Goal: Task Accomplishment & Management: Use online tool/utility

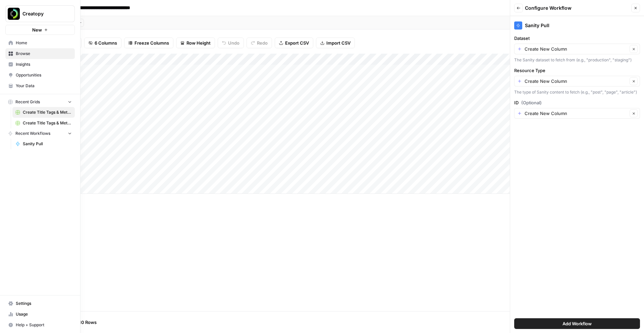
click at [9, 45] on icon at bounding box center [10, 43] width 5 height 5
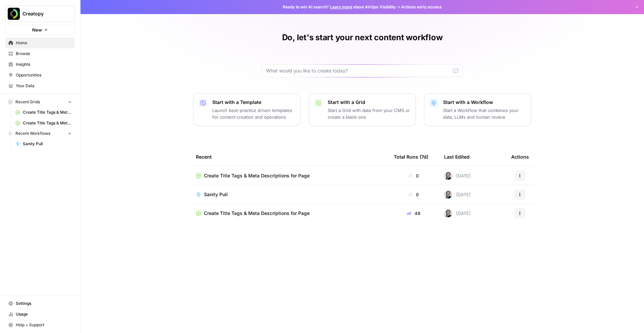
click at [27, 64] on span "Insights" at bounding box center [44, 64] width 56 height 6
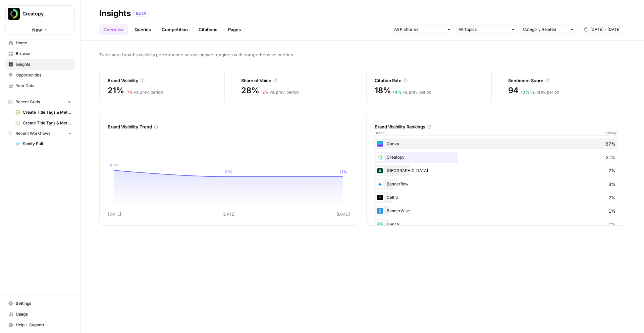
click at [144, 33] on link "Queries" at bounding box center [143, 29] width 24 height 11
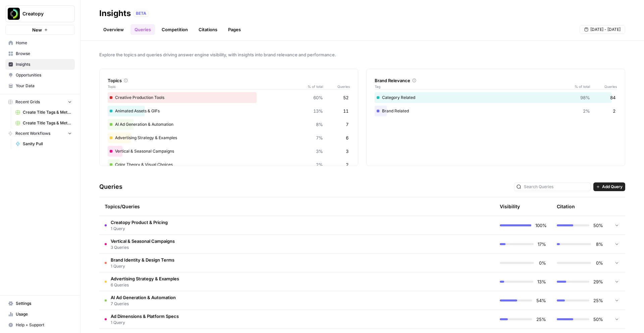
click at [116, 29] on link "Overview" at bounding box center [113, 29] width 29 height 11
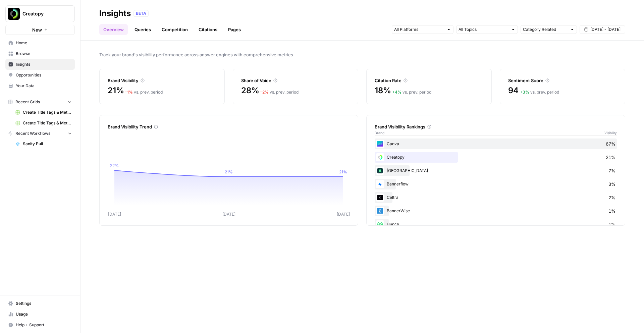
click at [143, 30] on link "Queries" at bounding box center [143, 29] width 24 height 11
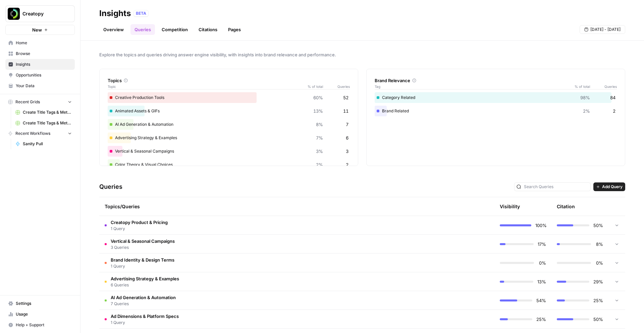
click at [178, 32] on link "Competition" at bounding box center [175, 29] width 34 height 11
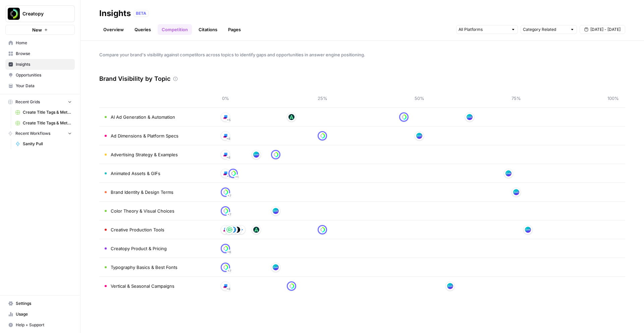
click at [207, 33] on link "Citations" at bounding box center [208, 29] width 27 height 11
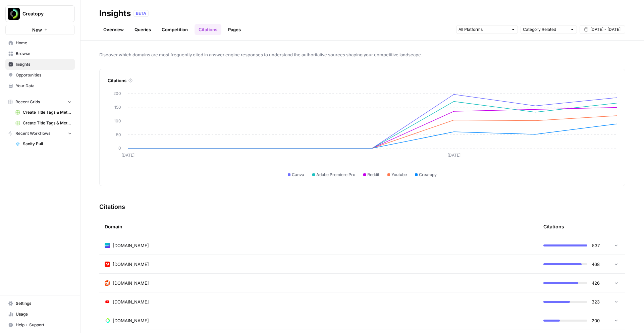
click at [236, 32] on link "Pages" at bounding box center [234, 29] width 21 height 11
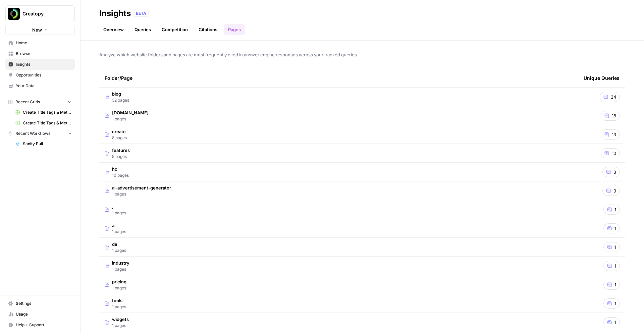
click at [41, 76] on span "Opportunities" at bounding box center [44, 75] width 56 height 6
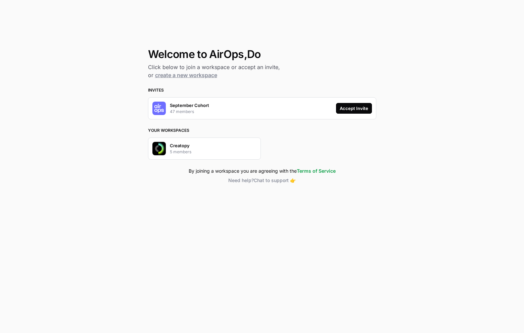
click at [349, 107] on div "Accept Invite" at bounding box center [354, 108] width 29 height 7
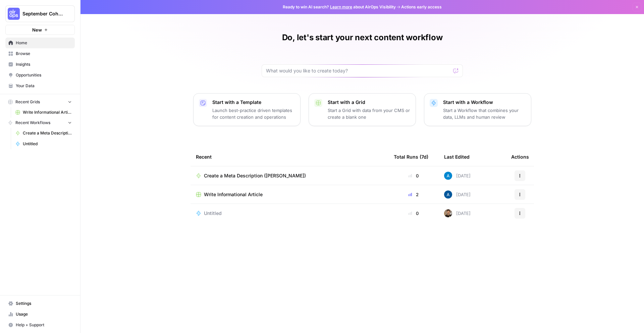
click at [41, 30] on span "New" at bounding box center [37, 30] width 10 height 7
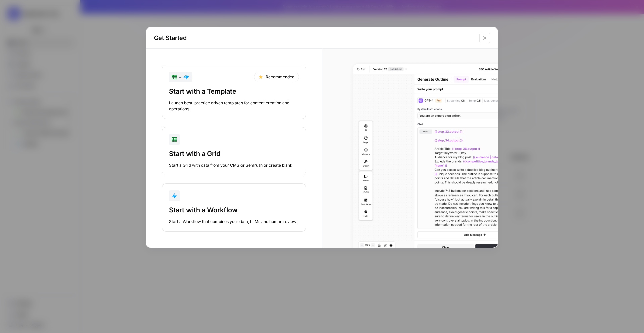
click at [222, 207] on div "Start with a Workflow" at bounding box center [234, 209] width 130 height 9
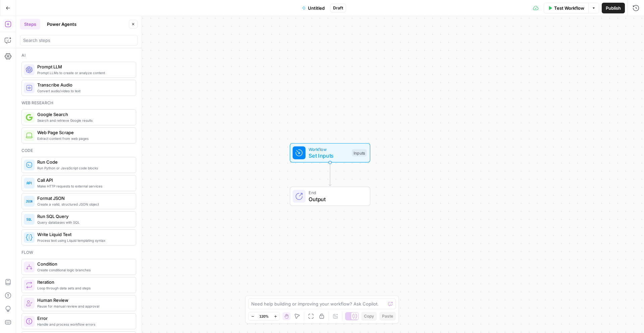
click at [310, 8] on span "Untitled" at bounding box center [316, 8] width 17 height 7
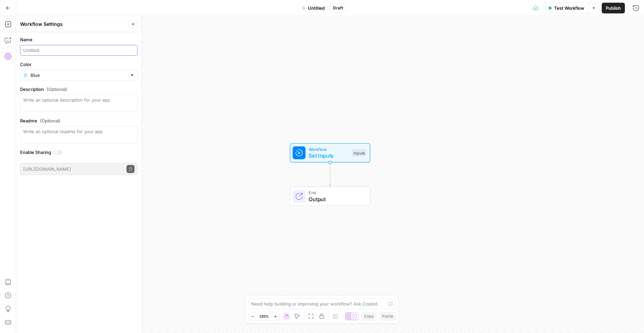
click at [62, 52] on input "Name" at bounding box center [78, 50] width 111 height 7
type input "Create a Meta Description (Do)"
click at [66, 76] on input "Color" at bounding box center [79, 75] width 97 height 7
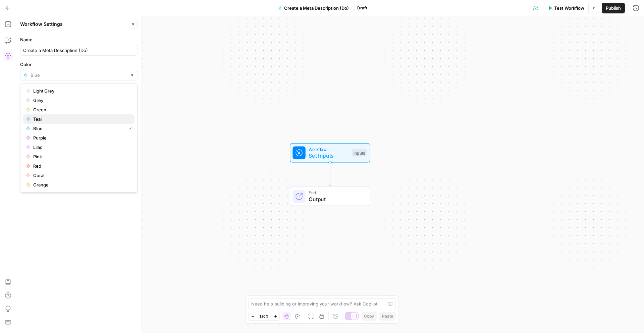
click at [56, 117] on span "Teal" at bounding box center [81, 119] width 96 height 7
type input "Teal"
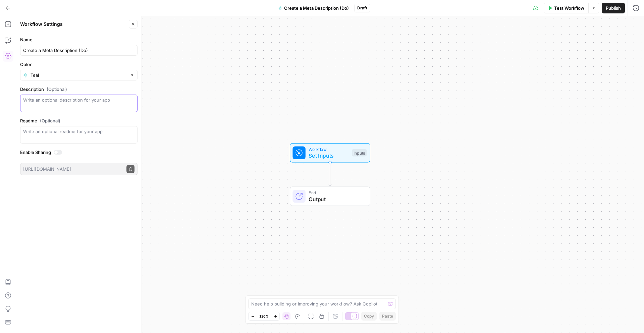
click at [70, 101] on textarea "Description (Optional)" at bounding box center [78, 103] width 111 height 13
click at [326, 152] on span "Set Inputs" at bounding box center [329, 156] width 40 height 8
click at [524, 47] on span "Add Field" at bounding box center [568, 45] width 19 height 7
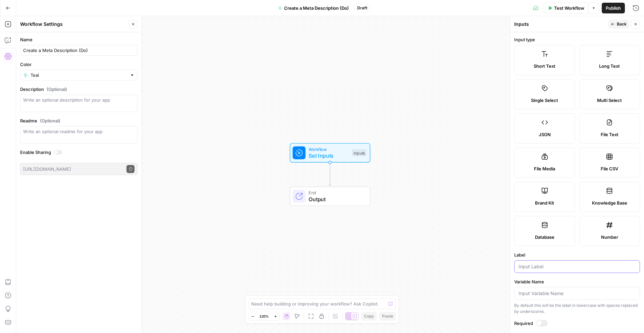
click at [524, 267] on input "Label" at bounding box center [577, 266] width 117 height 7
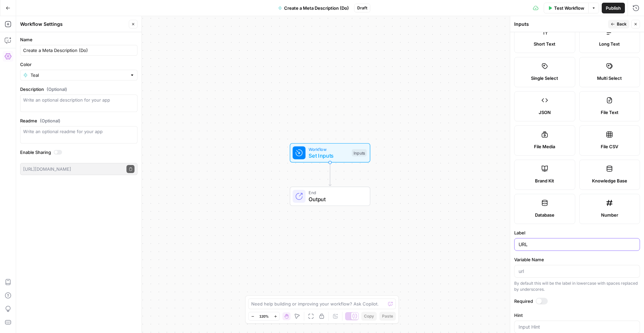
scroll to position [22, 0]
click at [524, 272] on input "Variable Name" at bounding box center [577, 271] width 117 height 7
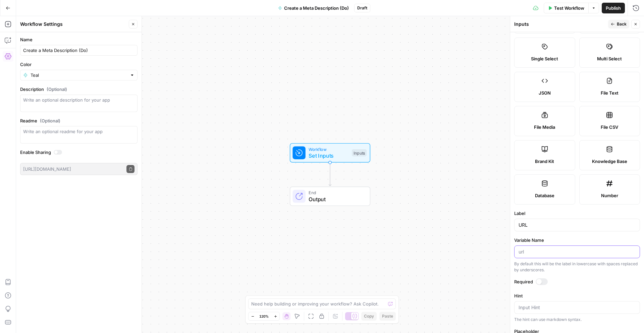
scroll to position [44, 0]
click at [521, 223] on input "URL" at bounding box center [577, 223] width 117 height 7
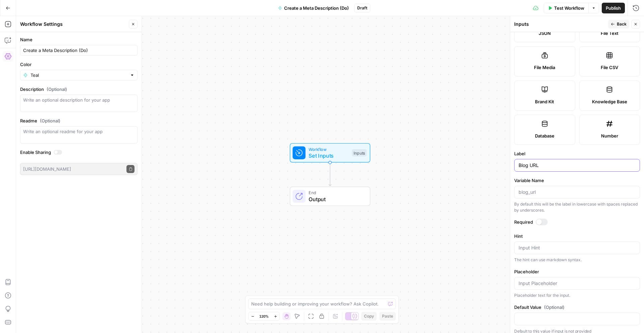
scroll to position [107, 0]
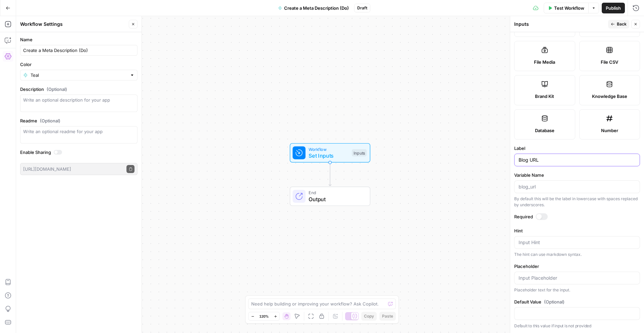
type input "Blog URL"
click at [524, 216] on div at bounding box center [542, 216] width 12 height 7
click at [524, 25] on button "Back" at bounding box center [618, 24] width 21 height 9
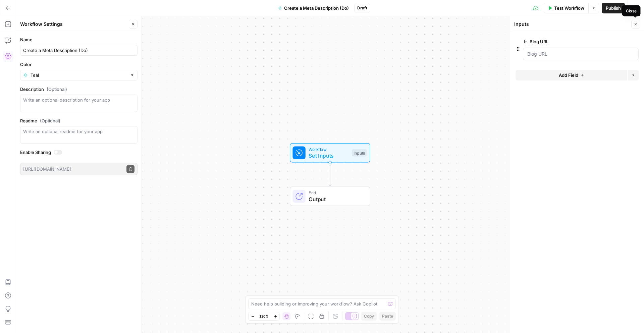
click at [524, 24] on icon "button" at bounding box center [636, 24] width 2 height 2
click at [524, 8] on span "Test Workflow" at bounding box center [569, 8] width 30 height 7
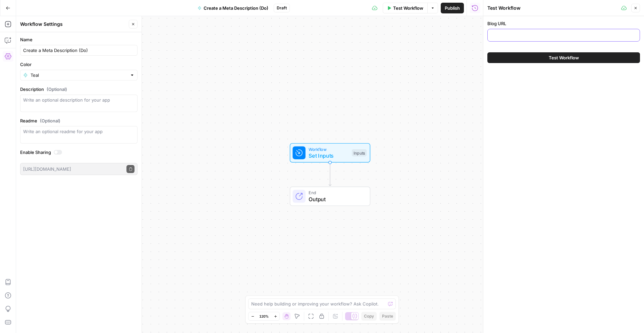
click at [519, 34] on input "Blog URL" at bounding box center [564, 35] width 144 height 7
paste input "[URL][DOMAIN_NAME]"
type input "[URL][DOMAIN_NAME]"
click at [524, 11] on button "Close" at bounding box center [636, 8] width 9 height 9
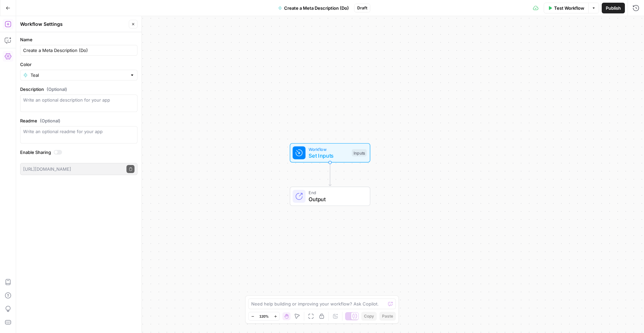
click at [5, 24] on icon "button" at bounding box center [8, 24] width 6 height 6
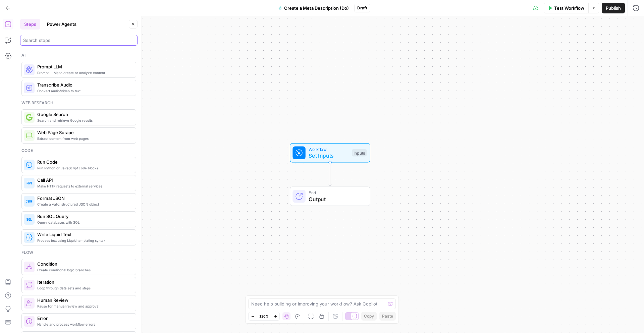
click at [31, 43] on input "search" at bounding box center [78, 40] width 111 height 7
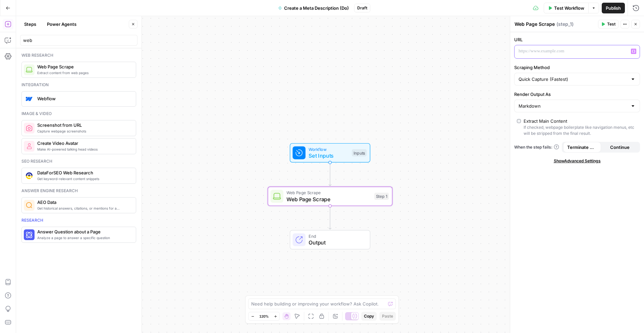
click at [524, 54] on p at bounding box center [572, 51] width 106 height 7
click at [524, 51] on icon "button" at bounding box center [633, 51] width 3 height 3
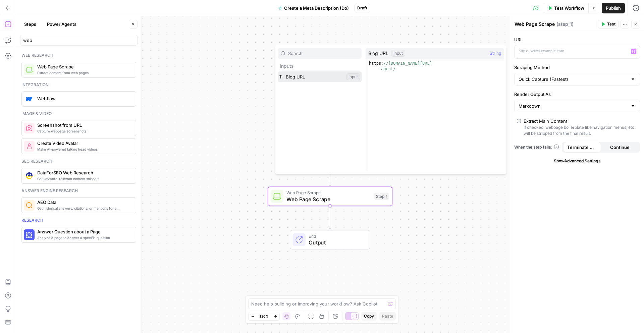
click at [305, 78] on button "Select variable Blog URL" at bounding box center [320, 76] width 84 height 11
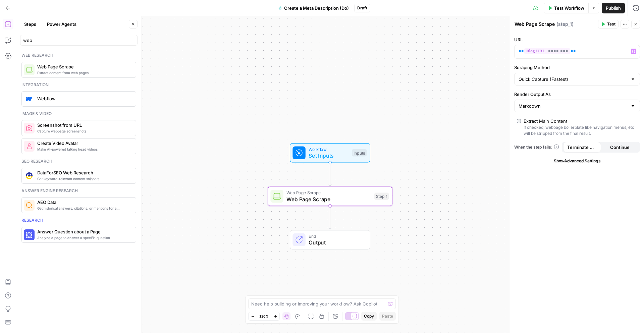
click at [524, 25] on button "Test" at bounding box center [608, 24] width 20 height 9
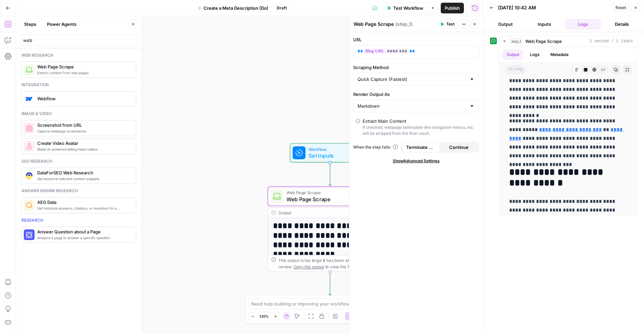
scroll to position [1979, 0]
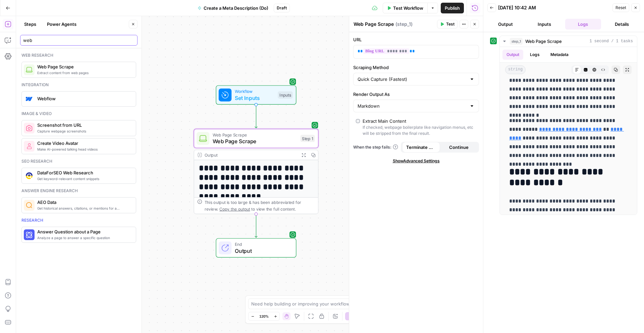
click at [25, 38] on input "web" at bounding box center [78, 40] width 111 height 7
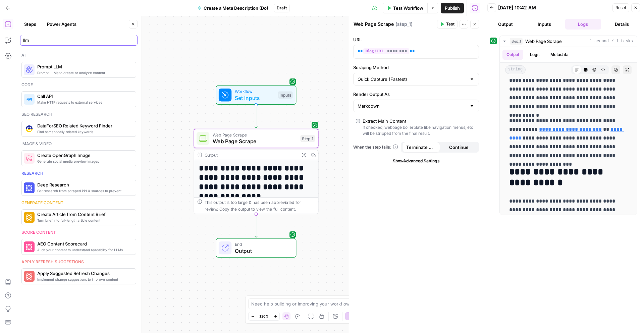
type input "llm"
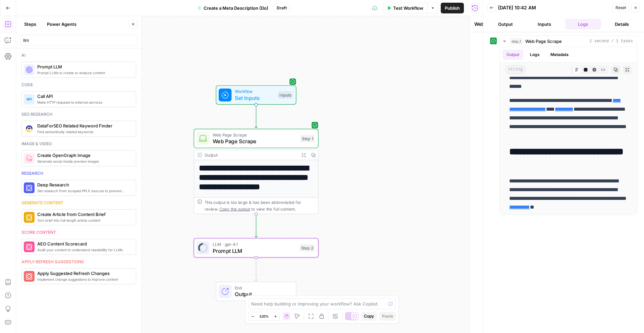
type textarea "Prompt LLM"
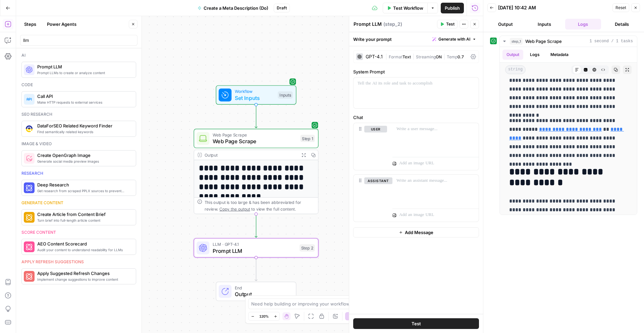
click at [359, 57] on icon at bounding box center [360, 57] width 4 height 4
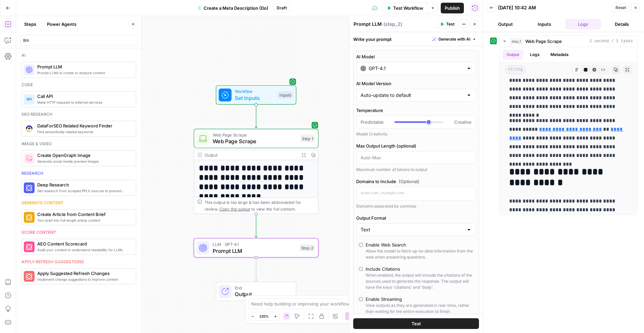
click at [382, 71] on input "GPT-4.1" at bounding box center [416, 68] width 95 height 7
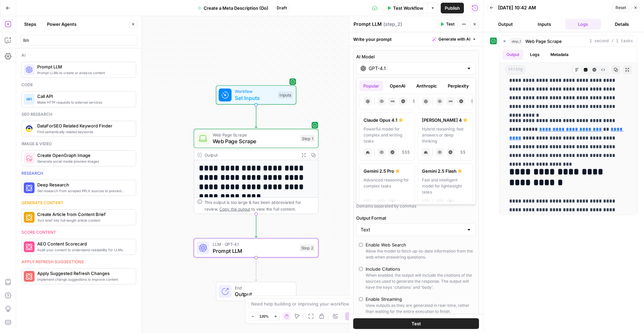
scroll to position [89, 0]
click at [436, 127] on div "Hybrid reasoning: fast answers or deep thinking" at bounding box center [445, 132] width 47 height 18
type input "[PERSON_NAME] 4"
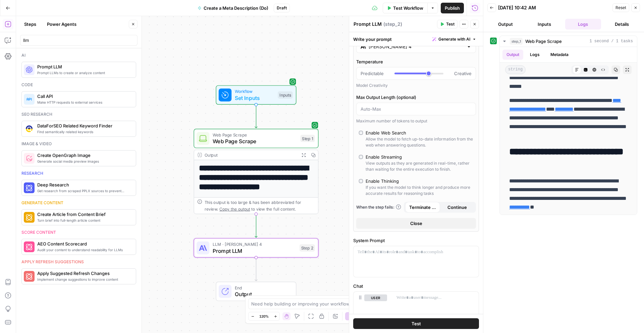
scroll to position [25, 0]
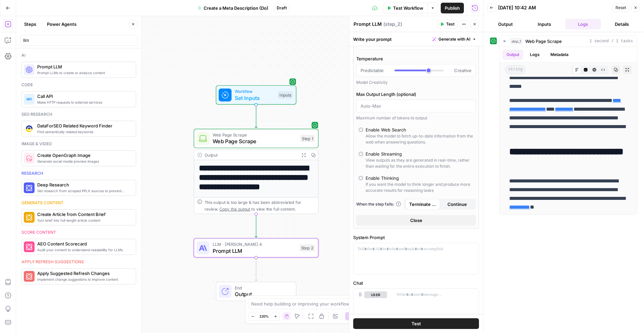
click at [408, 218] on button "Close" at bounding box center [416, 220] width 120 height 11
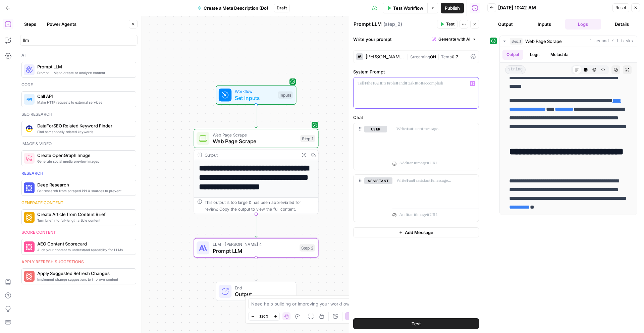
click at [372, 95] on div at bounding box center [416, 93] width 125 height 31
click at [377, 91] on div at bounding box center [416, 93] width 125 height 31
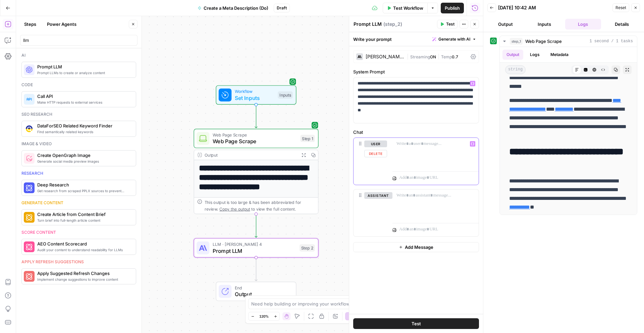
click at [416, 146] on p at bounding box center [436, 144] width 78 height 7
click at [429, 83] on p "**********" at bounding box center [416, 100] width 117 height 40
click at [416, 143] on p at bounding box center [436, 144] width 78 height 7
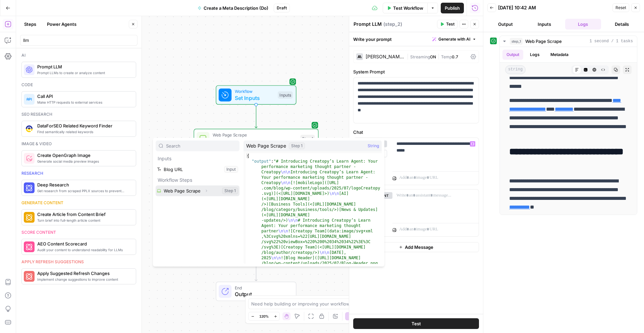
click at [186, 193] on button "Select variable Web Page Scrape" at bounding box center [198, 191] width 84 height 11
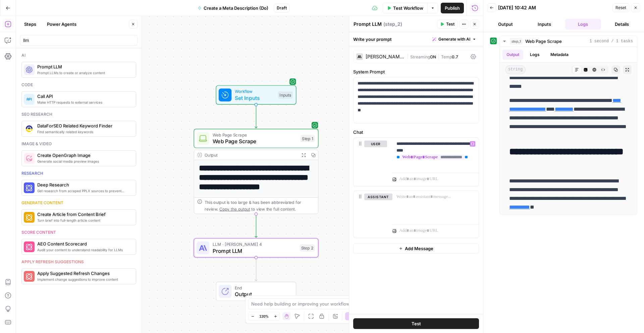
click at [445, 26] on button "Test" at bounding box center [447, 24] width 20 height 9
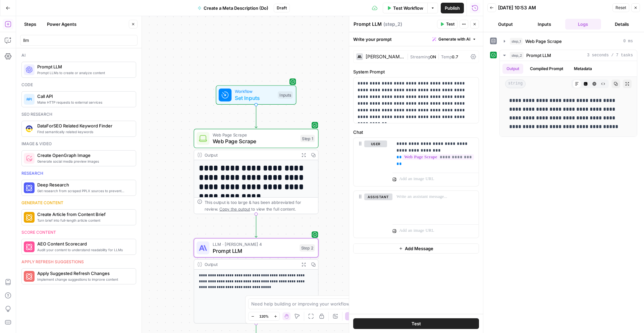
click at [448, 22] on span "Test" at bounding box center [450, 24] width 8 height 6
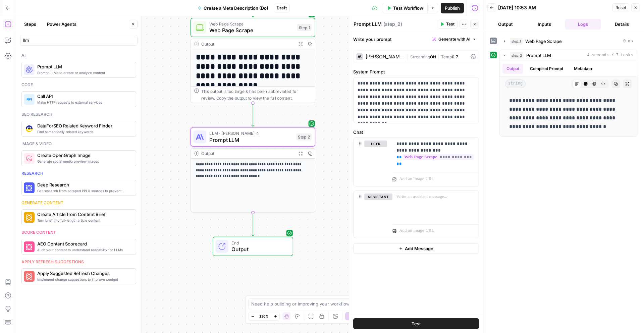
click at [404, 9] on span "Test Workflow" at bounding box center [408, 8] width 30 height 7
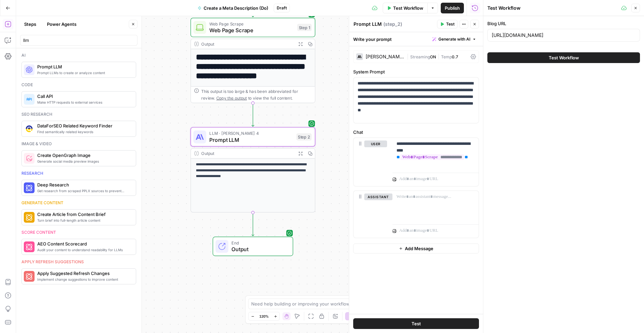
click at [524, 58] on button "Test Workflow" at bounding box center [564, 57] width 153 height 11
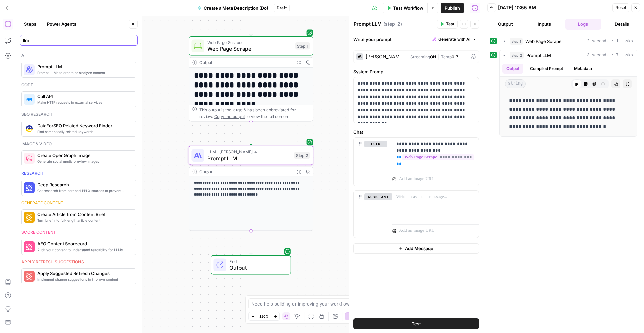
click at [34, 42] on input "llm" at bounding box center [78, 40] width 111 height 7
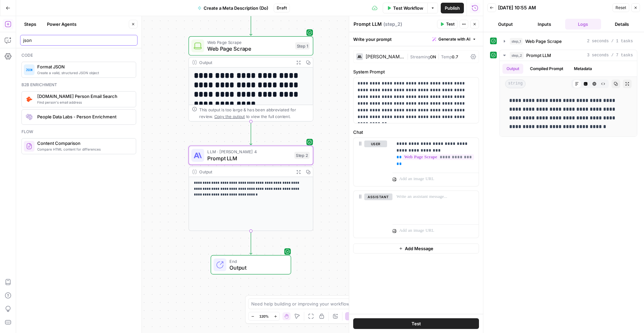
type input "json"
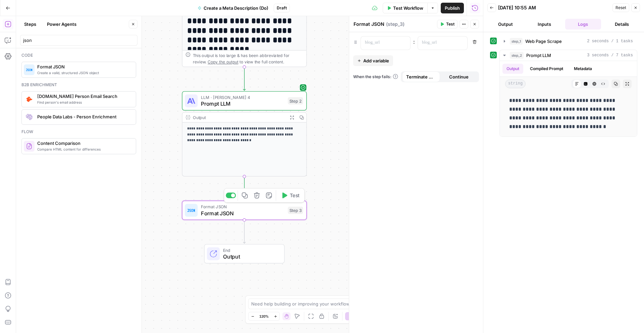
click at [276, 207] on span "Format JSON" at bounding box center [243, 207] width 84 height 6
click at [387, 46] on div at bounding box center [380, 43] width 39 height 13
click at [387, 46] on div "*********" at bounding box center [380, 43] width 39 height 13
click at [429, 43] on p at bounding box center [437, 42] width 31 height 7
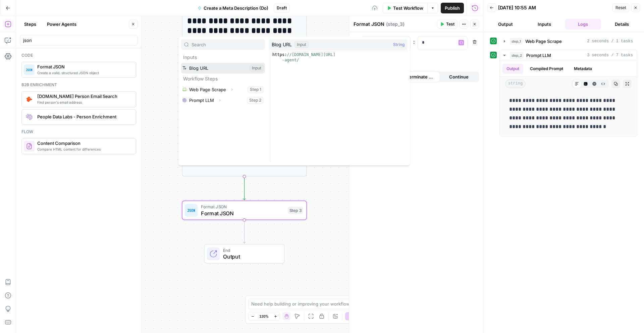
click at [215, 65] on button "Select variable Blog URL" at bounding box center [223, 68] width 84 height 11
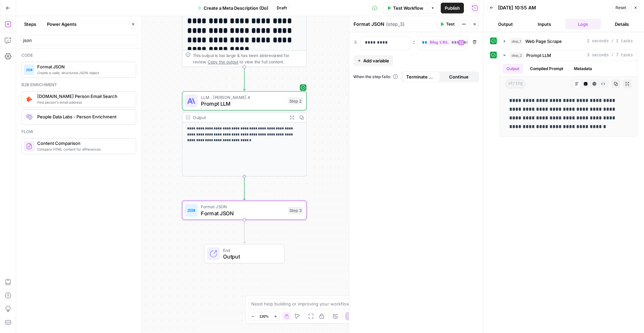
click at [367, 59] on span "Add variable" at bounding box center [376, 60] width 26 height 7
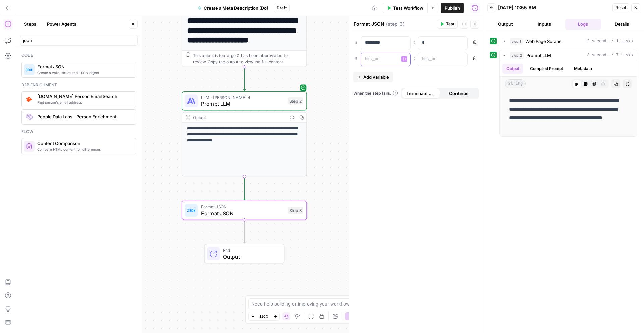
click at [367, 59] on p at bounding box center [380, 59] width 31 height 7
click at [428, 60] on p at bounding box center [437, 59] width 31 height 7
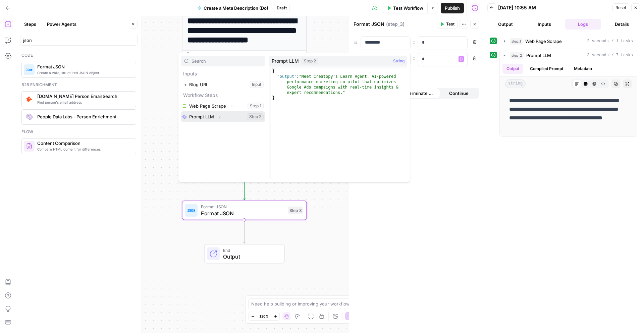
click at [215, 119] on button "Select variable Prompt LLM" at bounding box center [223, 116] width 84 height 11
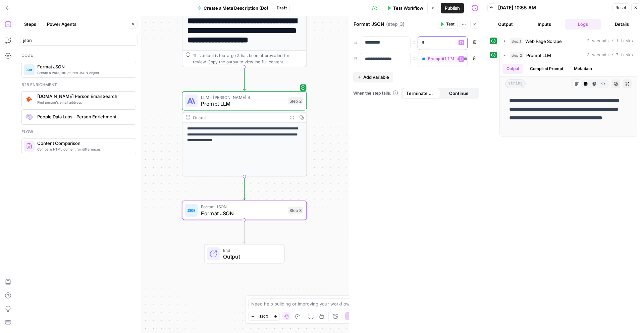
click at [430, 40] on p "*" at bounding box center [442, 42] width 41 height 7
click at [461, 43] on icon "button" at bounding box center [461, 42] width 3 height 3
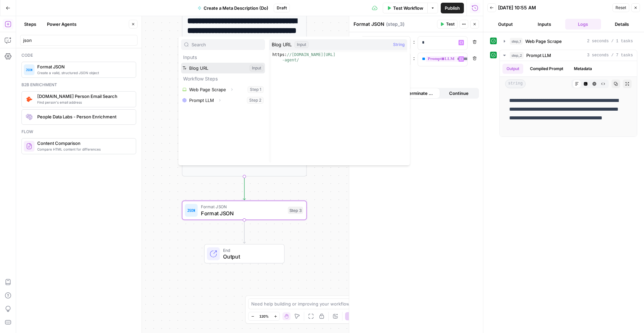
click at [228, 70] on button "Select variable Blog URL" at bounding box center [223, 68] width 84 height 11
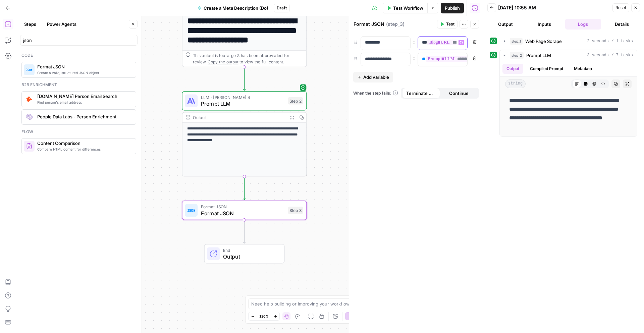
click at [422, 42] on p "* ** ******** **" at bounding box center [437, 42] width 31 height 7
click at [475, 25] on icon "button" at bounding box center [475, 24] width 4 height 4
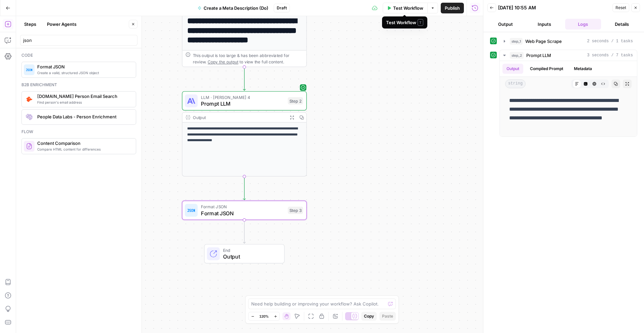
click at [405, 9] on span "Test Workflow" at bounding box center [408, 8] width 30 height 7
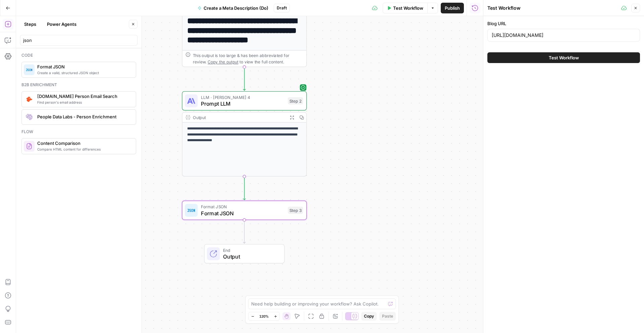
click at [524, 58] on button "Test Workflow" at bounding box center [564, 57] width 153 height 11
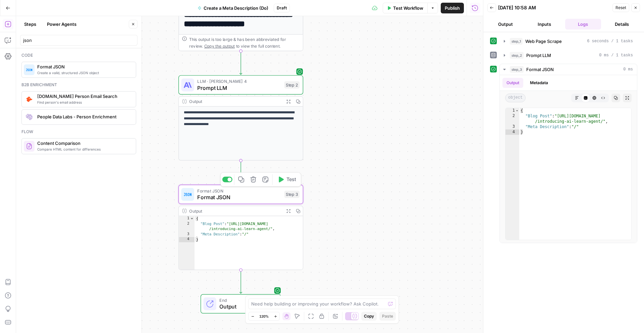
click at [264, 193] on span "Format JSON" at bounding box center [239, 197] width 84 height 8
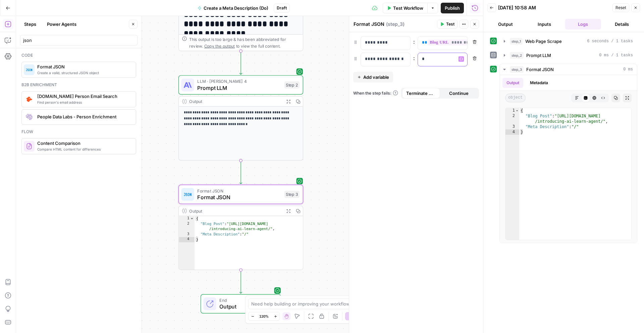
click at [432, 58] on p "*" at bounding box center [442, 59] width 41 height 7
click at [461, 60] on icon "button" at bounding box center [461, 58] width 3 height 3
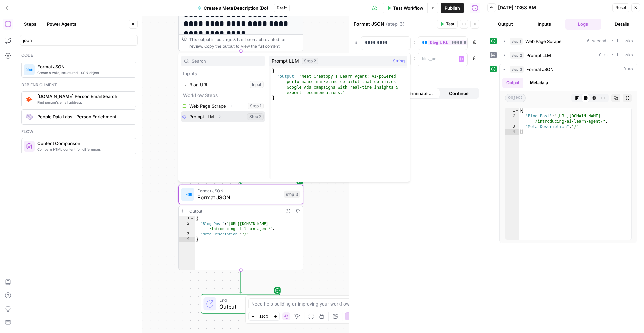
click at [206, 112] on button "Select variable Prompt LLM" at bounding box center [223, 116] width 84 height 11
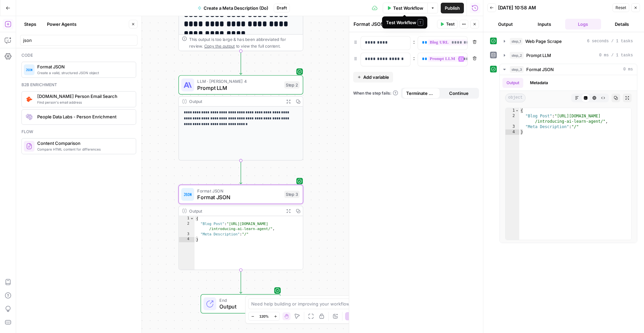
click at [413, 6] on span "Test Workflow" at bounding box center [408, 8] width 30 height 7
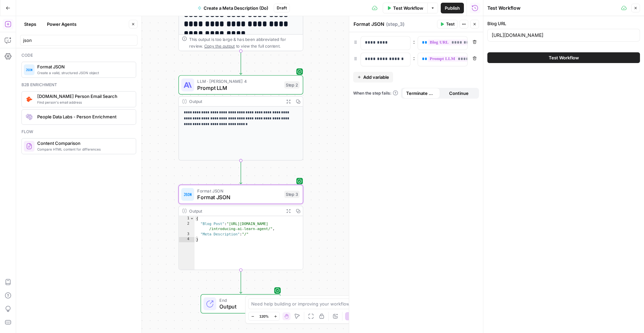
click at [524, 56] on button "Test Workflow" at bounding box center [564, 57] width 153 height 11
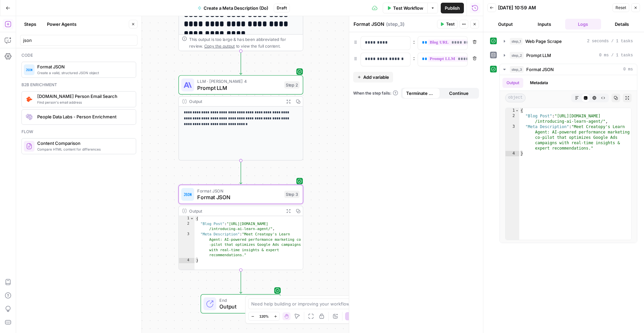
click at [451, 3] on button "Publish" at bounding box center [452, 8] width 23 height 11
